Goal: Information Seeking & Learning: Stay updated

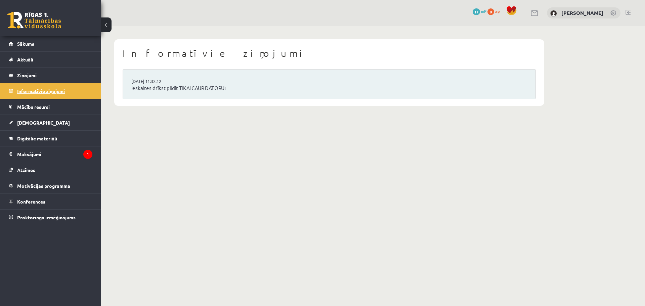
click at [33, 89] on legend "Informatīvie ziņojumi 0" at bounding box center [54, 90] width 75 height 15
click at [30, 47] on link "Sākums" at bounding box center [51, 43] width 84 height 15
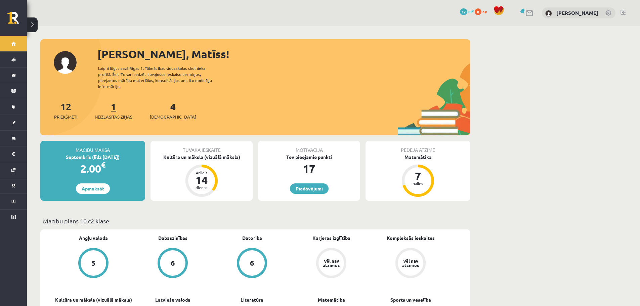
click at [110, 114] on span "Neizlasītās ziņas" at bounding box center [114, 117] width 38 height 7
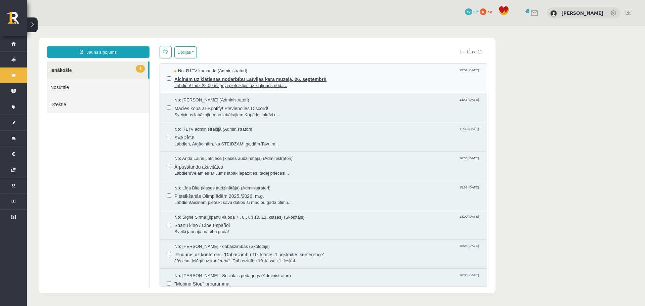
click at [250, 74] on span "Aicinām uz klātienes nodarbību Latvijas kara muzejā, 26. septembrī!" at bounding box center [327, 78] width 306 height 8
